Goal: Entertainment & Leisure: Consume media (video, audio)

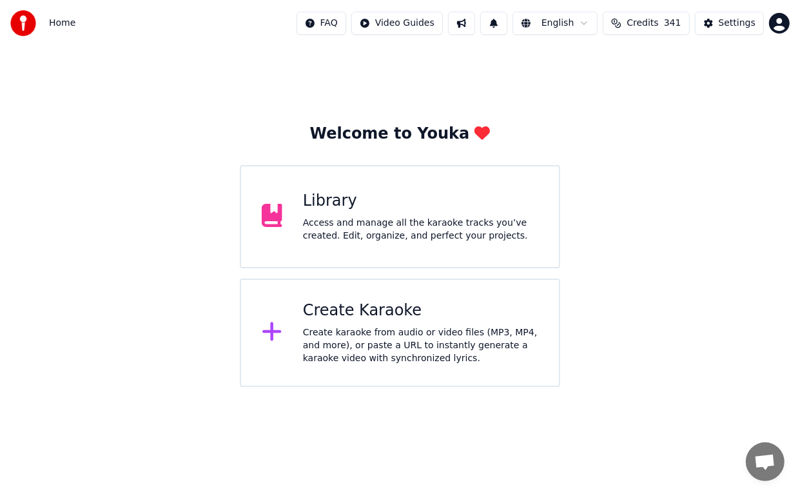
click at [340, 200] on div "Library" at bounding box center [420, 201] width 235 height 21
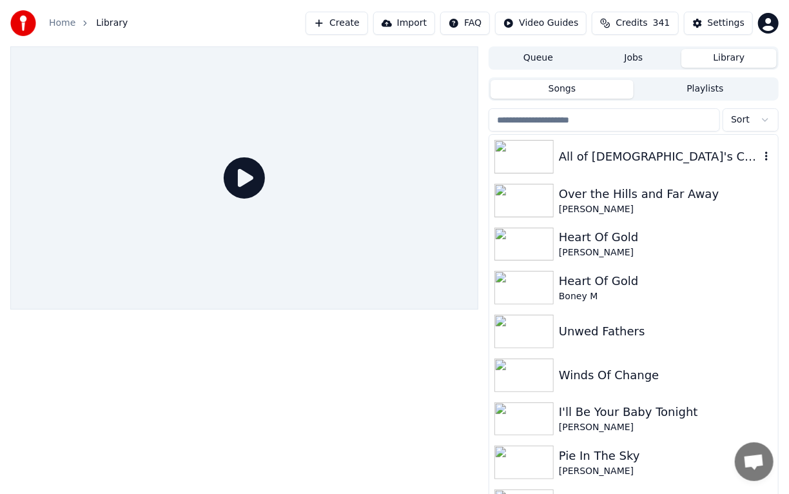
click at [549, 159] on img at bounding box center [524, 157] width 59 height 34
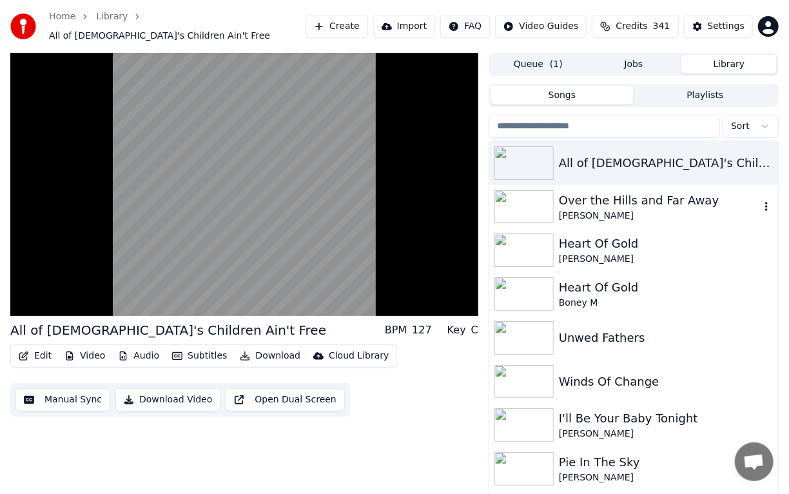
click at [542, 191] on img at bounding box center [524, 207] width 59 height 34
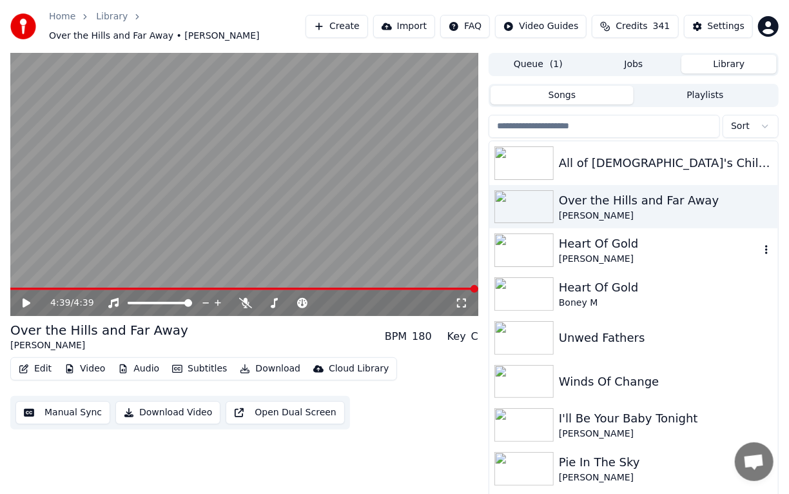
click at [531, 239] on img at bounding box center [524, 250] width 59 height 34
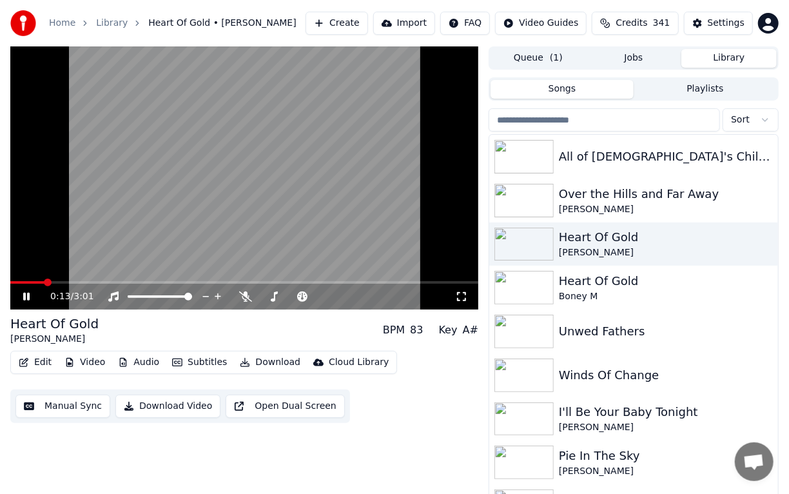
click at [26, 298] on icon at bounding box center [36, 296] width 30 height 10
drag, startPoint x: 42, startPoint y: 277, endPoint x: 15, endPoint y: 274, distance: 27.2
click at [15, 274] on video at bounding box center [244, 177] width 468 height 263
click at [23, 297] on icon at bounding box center [36, 296] width 30 height 10
click at [13, 282] on span at bounding box center [29, 282] width 39 height 3
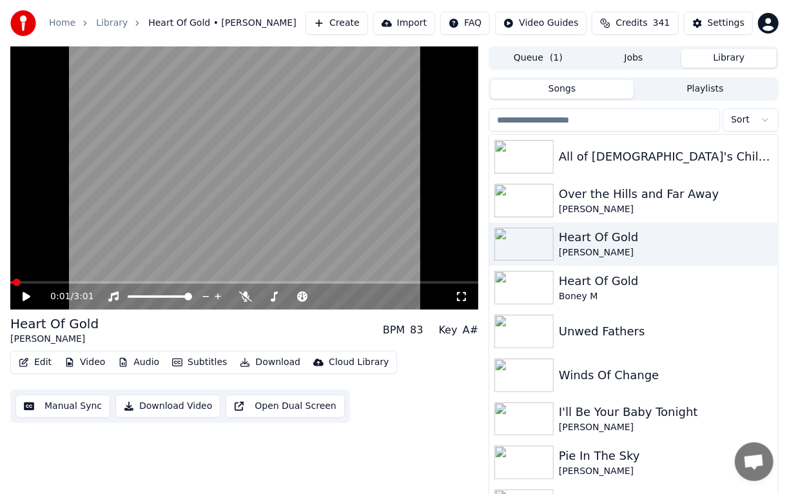
click at [13, 282] on span at bounding box center [17, 283] width 8 height 8
click at [15, 282] on span at bounding box center [17, 283] width 8 height 8
click at [26, 298] on icon at bounding box center [27, 296] width 8 height 9
click at [277, 296] on icon at bounding box center [274, 296] width 13 height 10
click at [326, 295] on span at bounding box center [320, 296] width 64 height 3
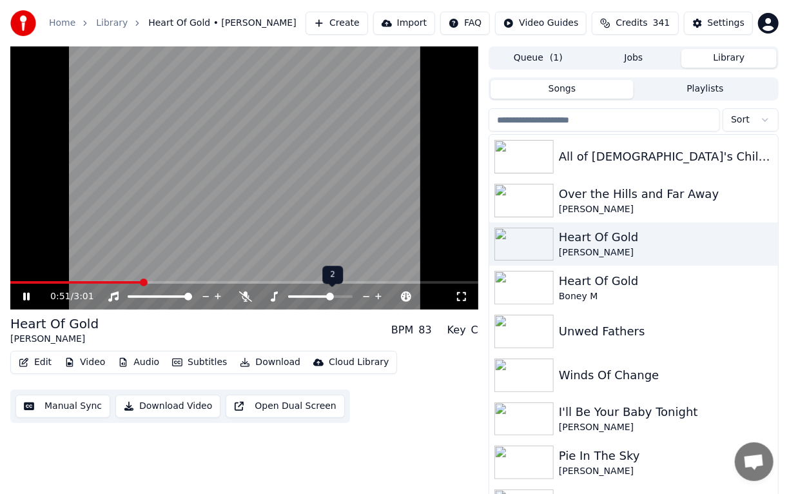
click at [330, 296] on span at bounding box center [320, 296] width 64 height 3
click at [330, 296] on span at bounding box center [330, 297] width 8 height 8
click at [337, 292] on div at bounding box center [332, 296] width 104 height 13
click at [376, 297] on icon at bounding box center [378, 297] width 6 height 6
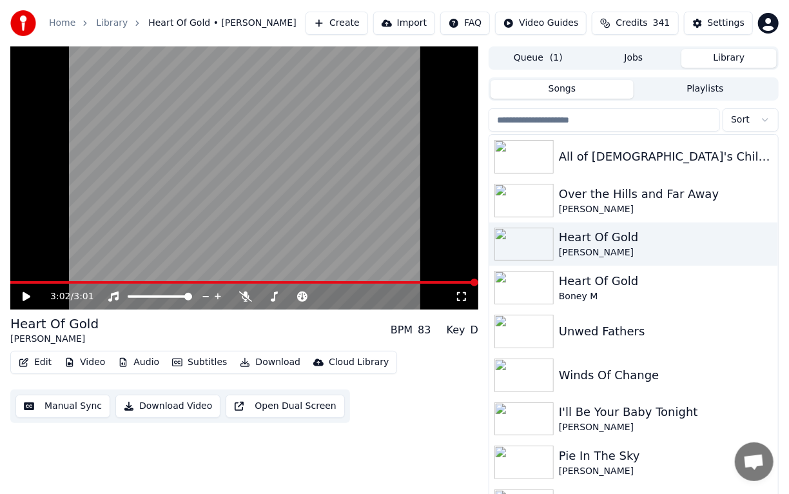
click at [15, 280] on video at bounding box center [244, 177] width 468 height 263
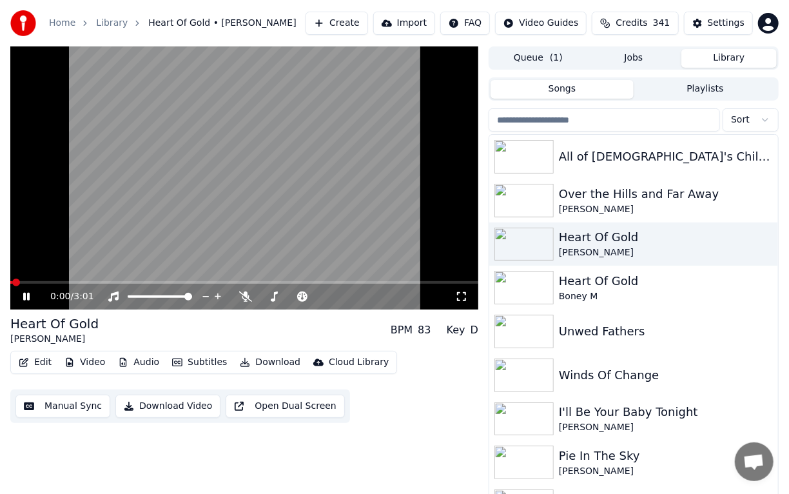
click at [24, 297] on icon at bounding box center [26, 297] width 6 height 8
click at [24, 297] on icon at bounding box center [27, 296] width 8 height 9
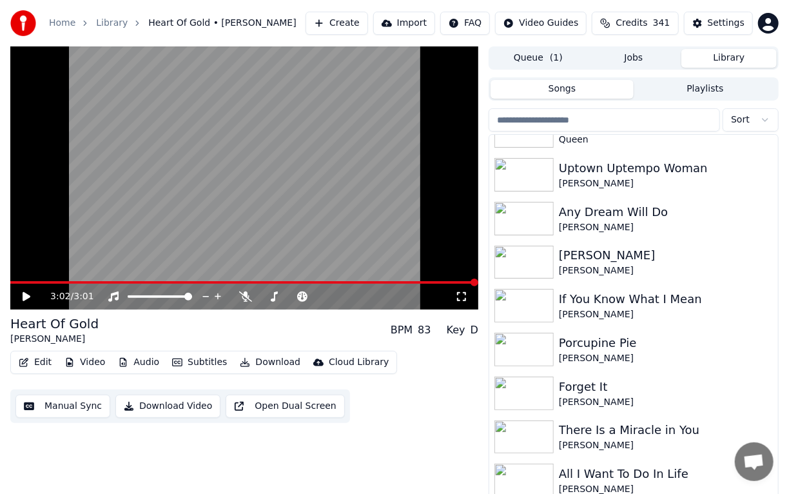
scroll to position [1949, 0]
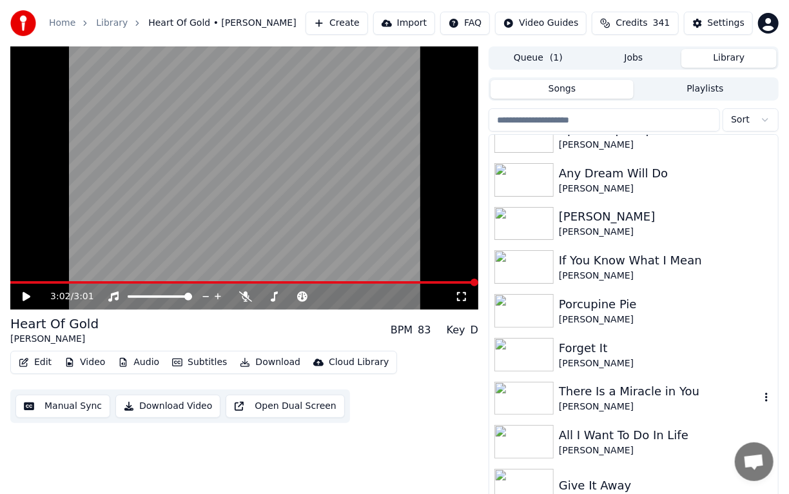
click at [599, 393] on div "There Is a Miracle in You" at bounding box center [659, 391] width 201 height 18
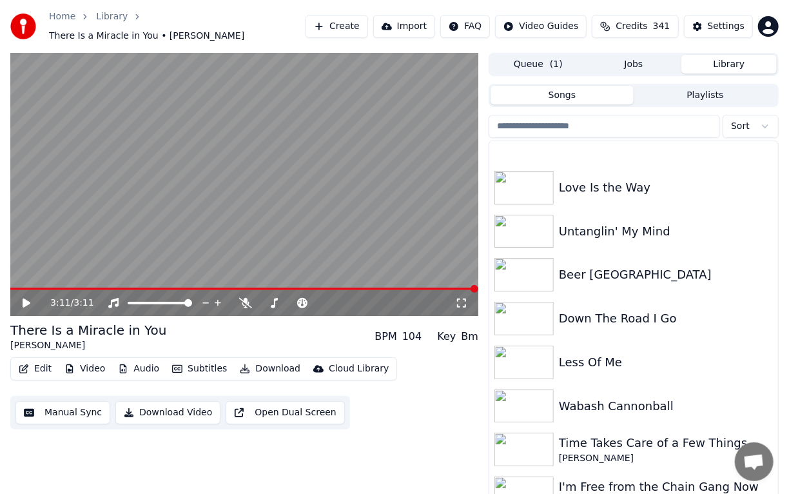
scroll to position [2990, 0]
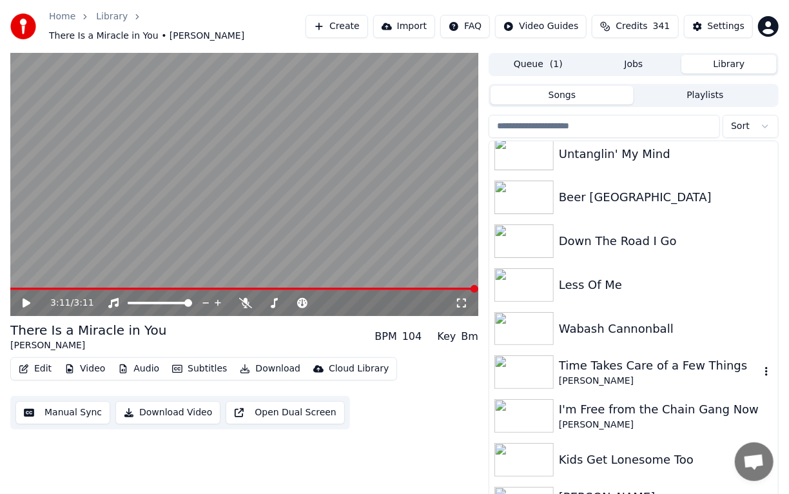
click at [529, 363] on img at bounding box center [524, 372] width 59 height 34
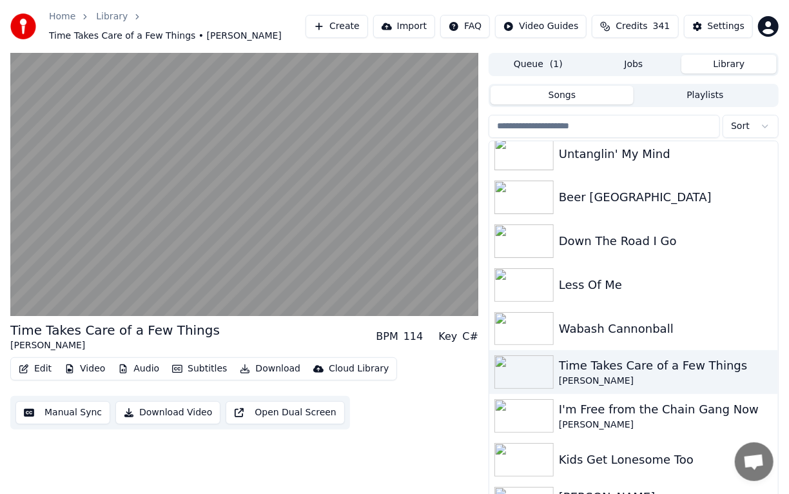
click at [39, 367] on button "Edit" at bounding box center [35, 369] width 43 height 18
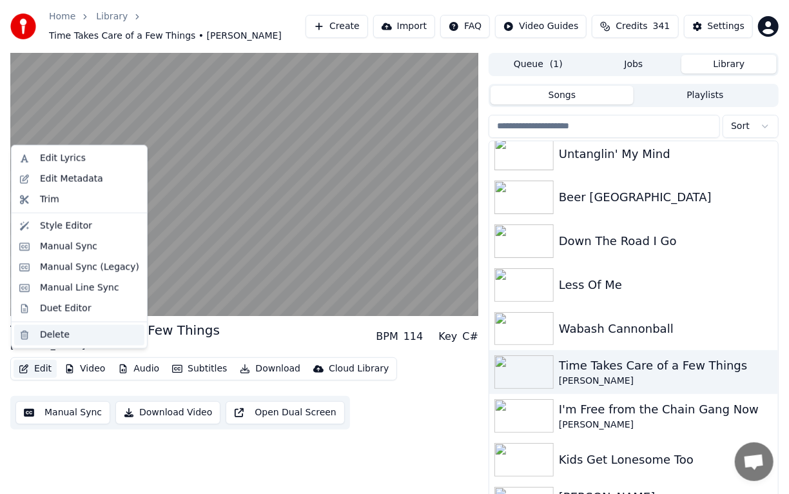
click at [59, 333] on div "Delete" at bounding box center [55, 334] width 30 height 13
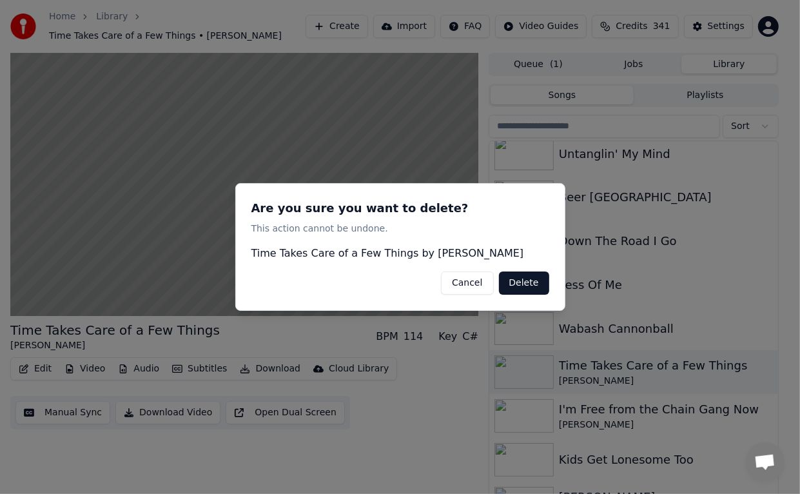
click at [523, 279] on button "Delete" at bounding box center [524, 282] width 50 height 23
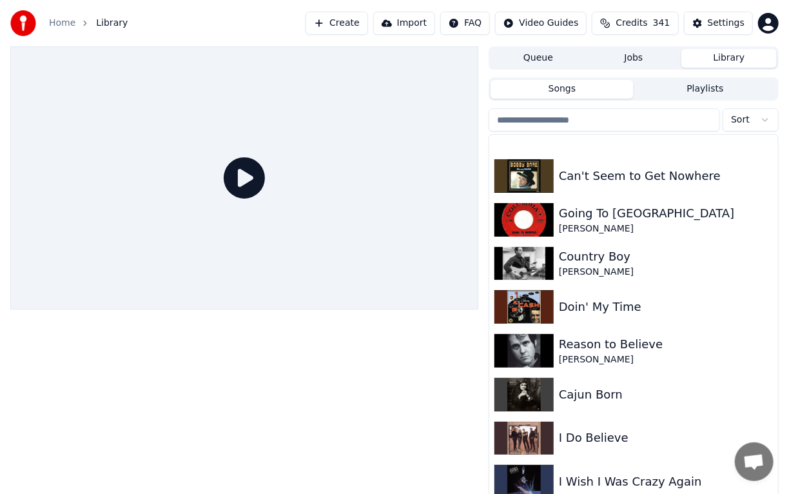
scroll to position [4231, 0]
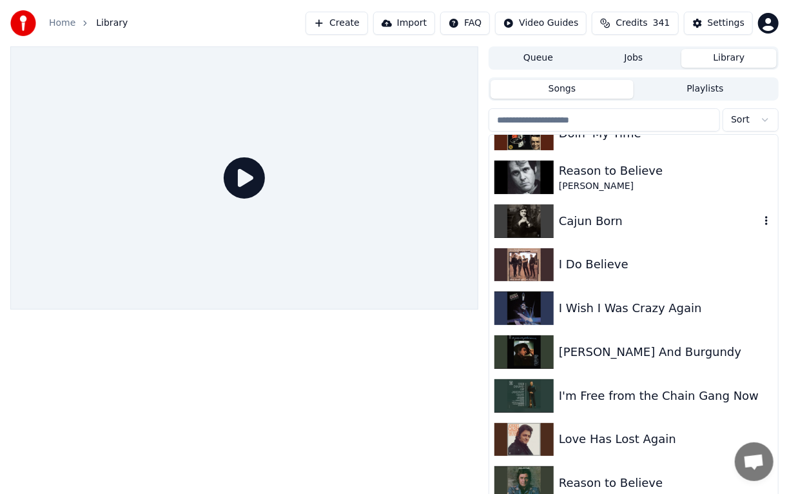
click at [582, 222] on div "Cajun Born" at bounding box center [659, 221] width 201 height 18
